Goal: Find contact information: Find contact information

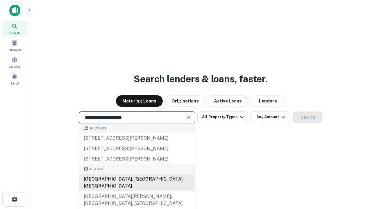
click at [136, 191] on div "Santa Monica, CA, USA" at bounding box center [137, 182] width 116 height 17
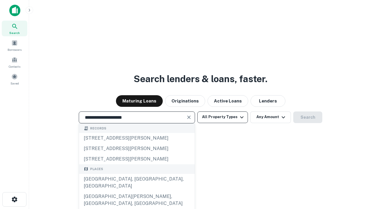
type input "**********"
click at [222, 117] on button "All Property Types" at bounding box center [222, 117] width 51 height 12
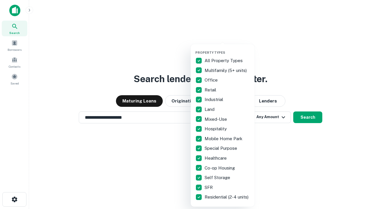
click at [227, 49] on button "button" at bounding box center [227, 49] width 64 height 0
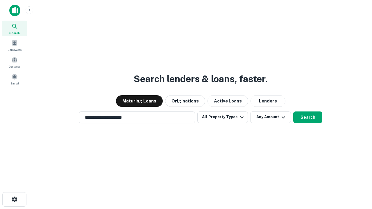
scroll to position [9, 0]
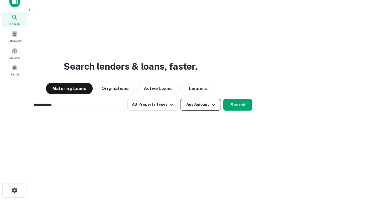
click at [180, 99] on button "Any Amount" at bounding box center [200, 105] width 41 height 12
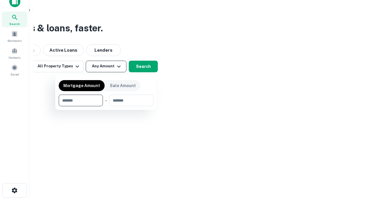
scroll to position [9, 0]
type input "*******"
click at [106, 106] on button "button" at bounding box center [106, 106] width 95 height 0
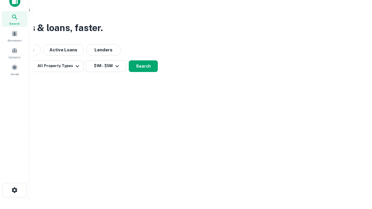
scroll to position [9, 0]
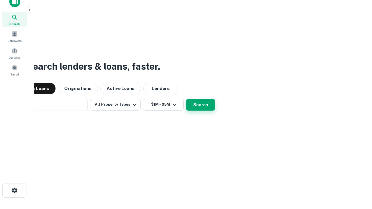
click at [186, 99] on button "Search" at bounding box center [200, 105] width 29 height 12
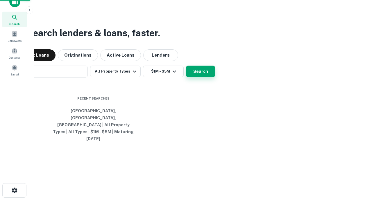
scroll to position [9, 0]
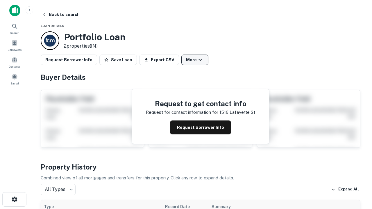
click at [194, 60] on button "More" at bounding box center [194, 60] width 27 height 10
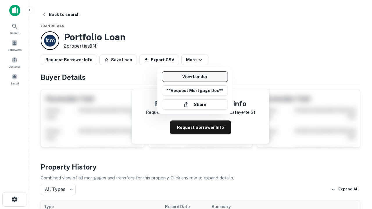
click at [194, 77] on link "View Lender" at bounding box center [195, 76] width 66 height 10
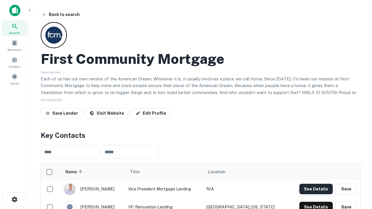
click at [316, 189] on button "See Details" at bounding box center [315, 189] width 33 height 10
click at [14, 199] on icon "button" at bounding box center [14, 199] width 7 height 7
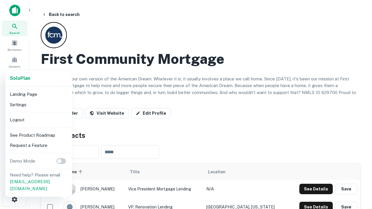
click at [38, 120] on li "Logout" at bounding box center [39, 120] width 62 height 10
